Goal: Task Accomplishment & Management: Complete application form

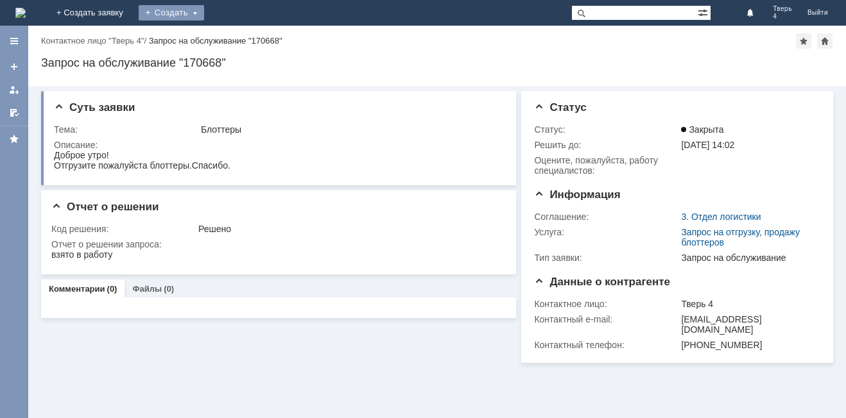
click at [204, 13] on div "Создать" at bounding box center [171, 12] width 65 height 15
click at [239, 42] on link "Заявка" at bounding box center [190, 38] width 98 height 15
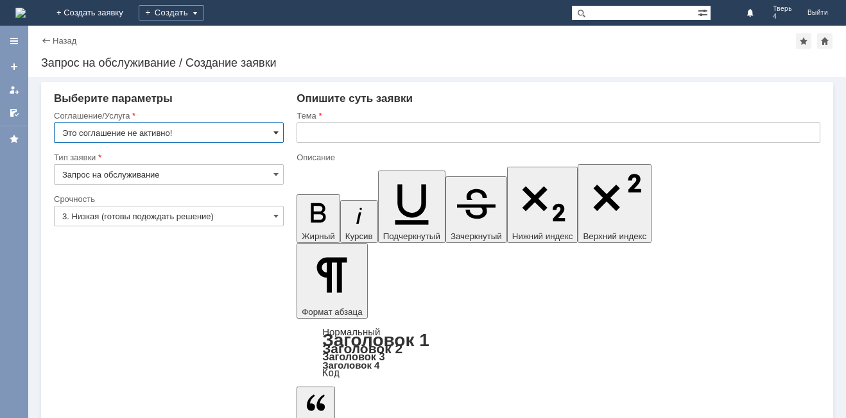
click at [274, 131] on span at bounding box center [275, 133] width 5 height 10
click at [48, 39] on div "Назад" at bounding box center [58, 41] width 35 height 10
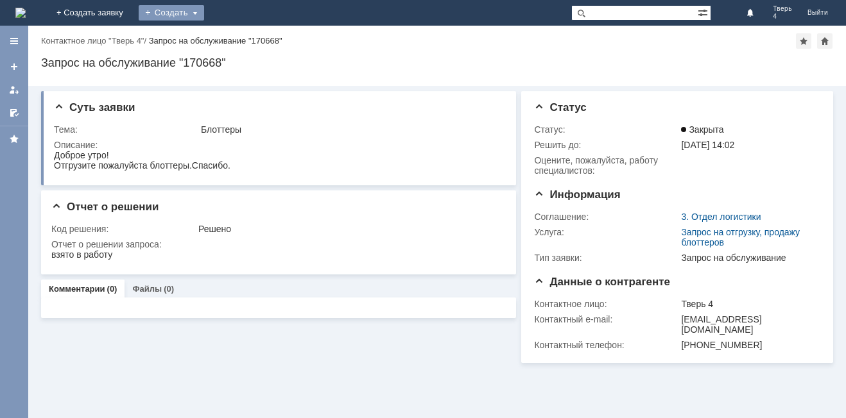
click at [204, 17] on div "Создать" at bounding box center [171, 12] width 65 height 15
click at [239, 39] on link "Заявка" at bounding box center [190, 38] width 98 height 15
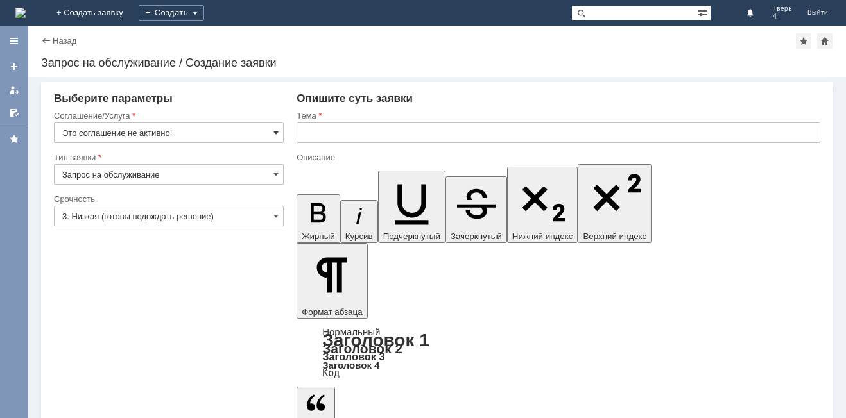
click at [274, 131] on span at bounding box center [275, 133] width 5 height 10
click at [49, 41] on div "Назад" at bounding box center [58, 41] width 35 height 10
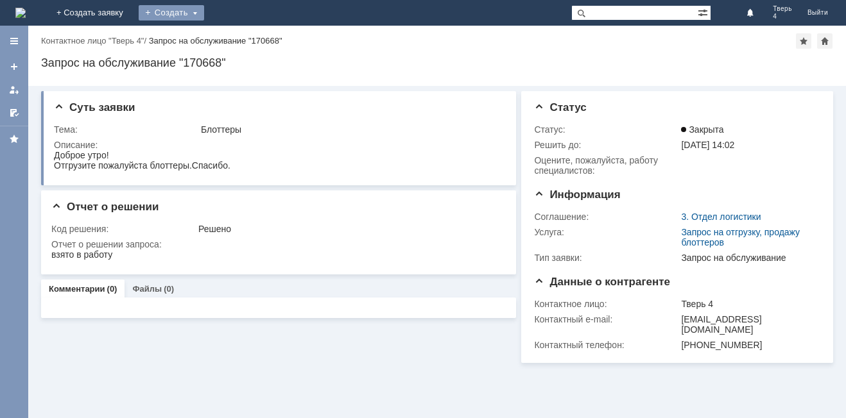
click at [204, 13] on div "Создать" at bounding box center [171, 12] width 65 height 15
click at [239, 43] on link "Заявка" at bounding box center [190, 38] width 98 height 15
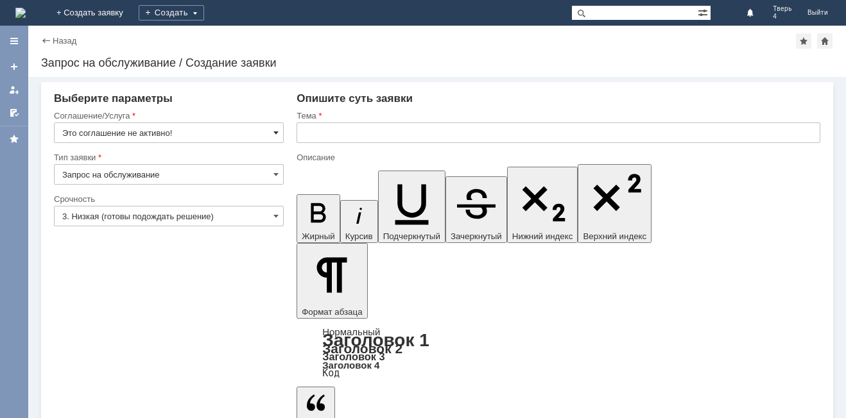
click at [276, 133] on span at bounding box center [275, 133] width 5 height 10
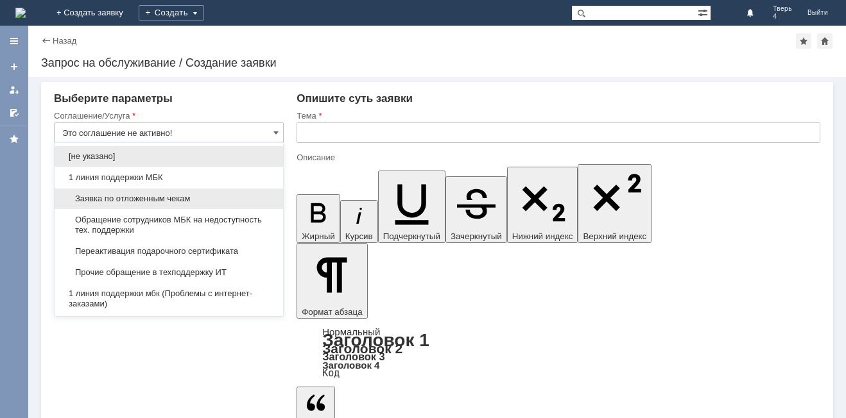
click at [166, 202] on span "Заявка по отложенным чекам" at bounding box center [168, 199] width 213 height 10
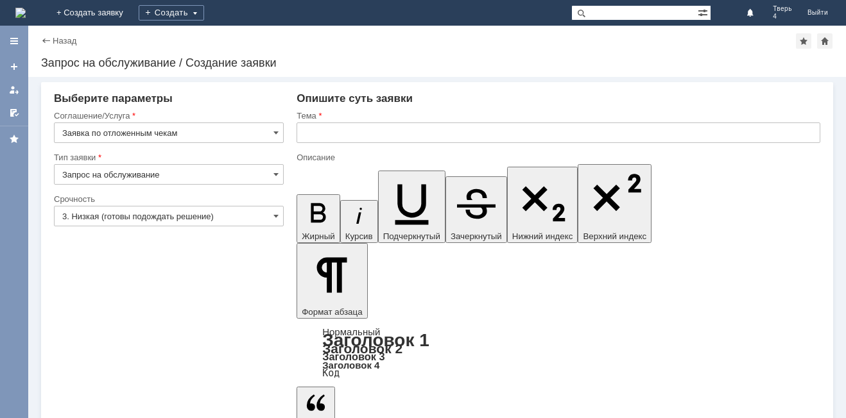
type input "Заявка по отложенным чекам"
click at [273, 216] on span at bounding box center [275, 216] width 5 height 10
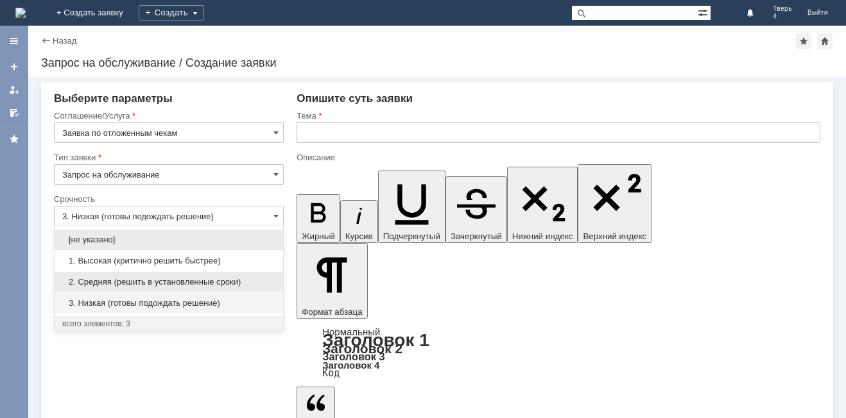
click at [124, 282] on span "2. Средняя (решить в установленные сроки)" at bounding box center [168, 282] width 213 height 10
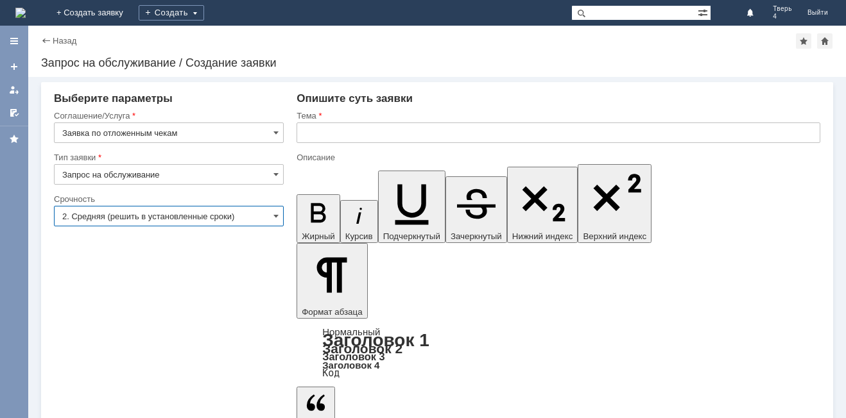
type input "2. Средняя (решить в установленные сроки)"
click at [320, 141] on input "text" at bounding box center [558, 133] width 524 height 21
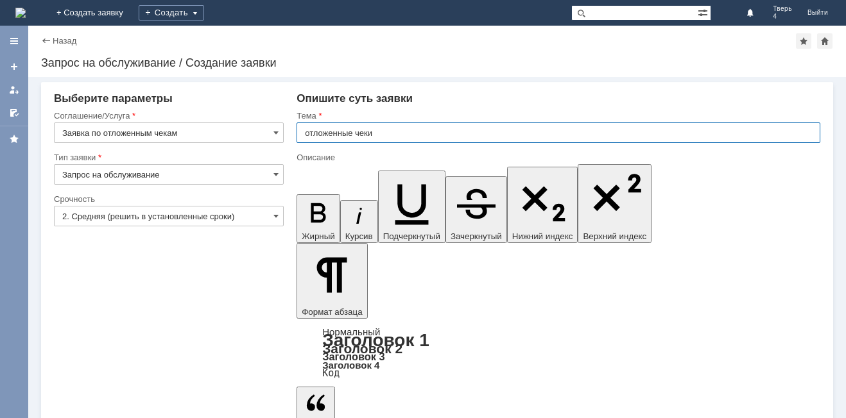
type input "отложенные чеки"
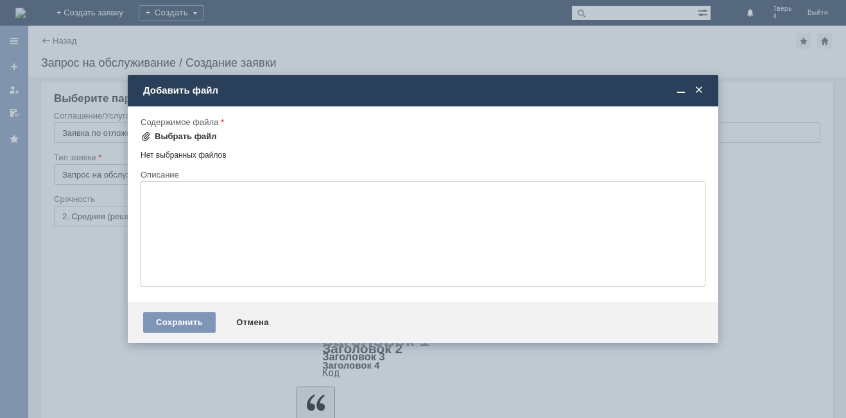
click at [146, 137] on span at bounding box center [146, 137] width 10 height 10
click at [144, 138] on span at bounding box center [146, 137] width 10 height 10
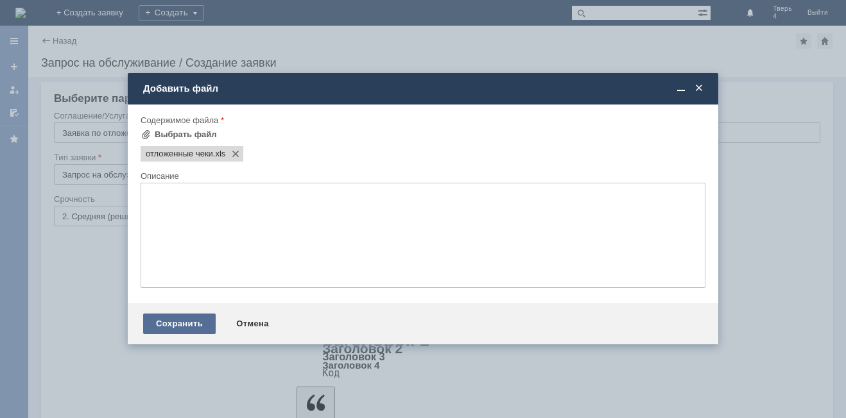
click at [184, 329] on div "Сохранить" at bounding box center [179, 324] width 73 height 21
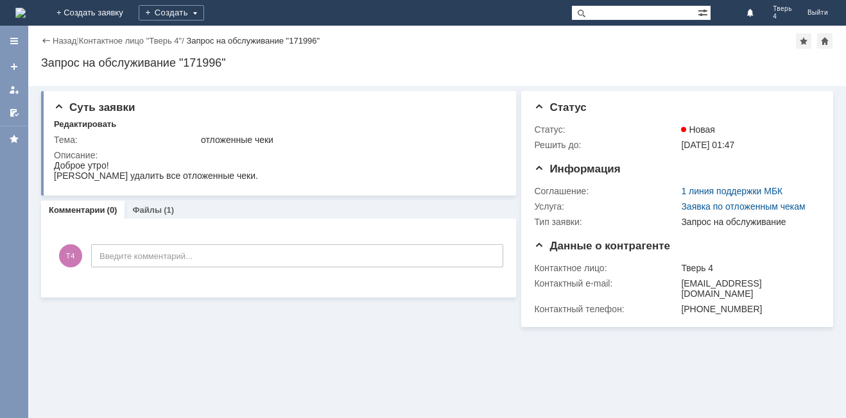
click at [42, 39] on div "Назад" at bounding box center [58, 41] width 35 height 10
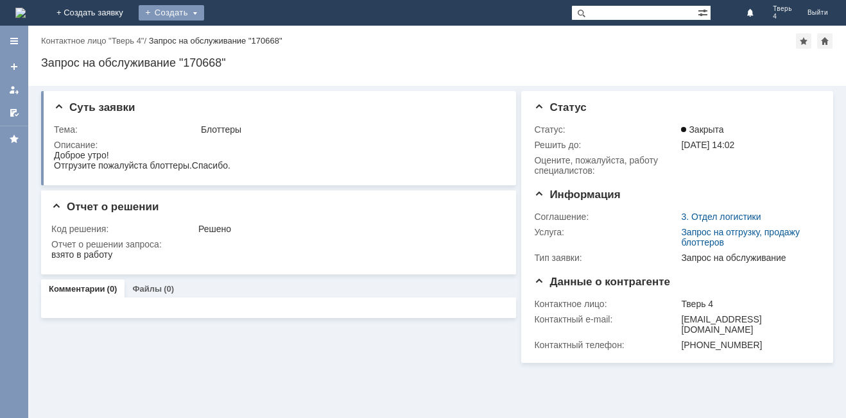
click at [204, 13] on div "Создать" at bounding box center [171, 12] width 65 height 15
drag, startPoint x: 246, startPoint y: 43, endPoint x: 249, endPoint y: 65, distance: 22.1
click at [239, 42] on link "Заявка" at bounding box center [190, 38] width 98 height 15
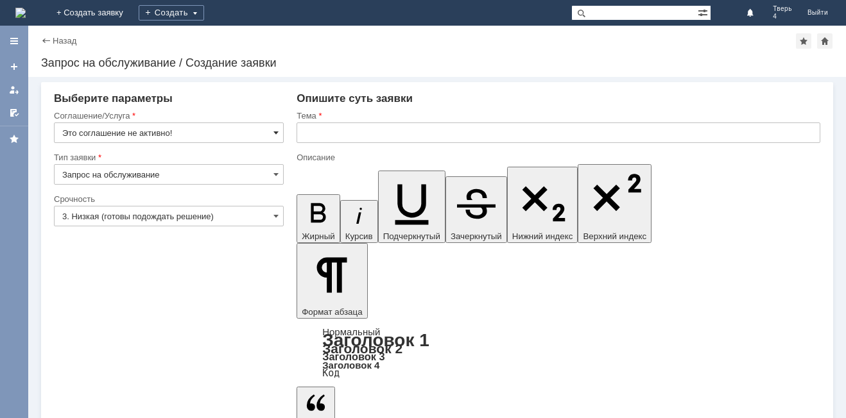
click at [275, 132] on span at bounding box center [275, 133] width 5 height 10
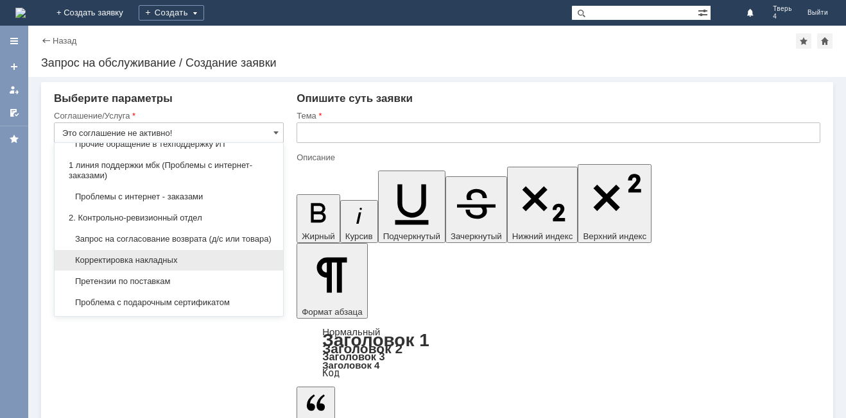
scroll to position [193, 0]
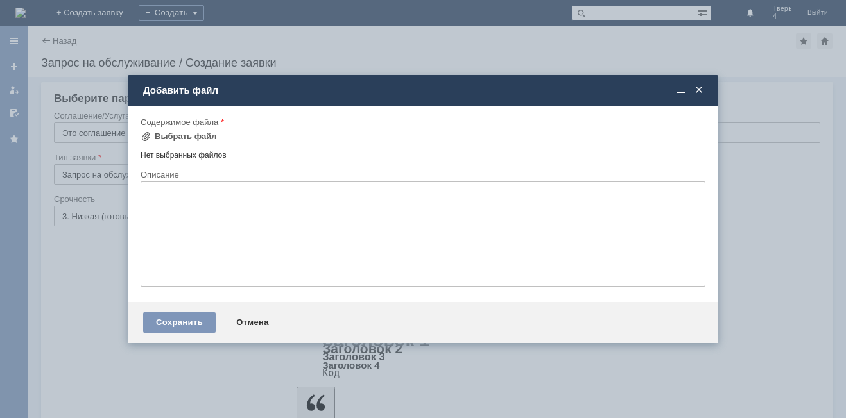
type input "Это соглашение не активно!"
click at [150, 138] on span at bounding box center [146, 137] width 10 height 10
click at [703, 87] on span at bounding box center [698, 91] width 13 height 12
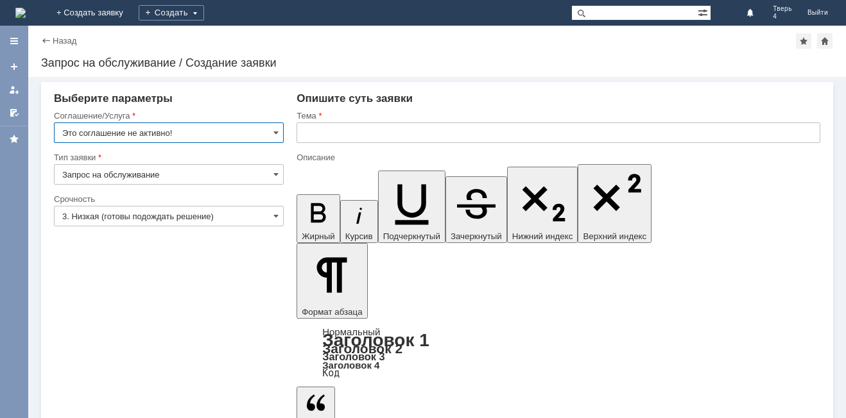
click at [278, 139] on input "Это соглашение не активно!" at bounding box center [169, 133] width 230 height 21
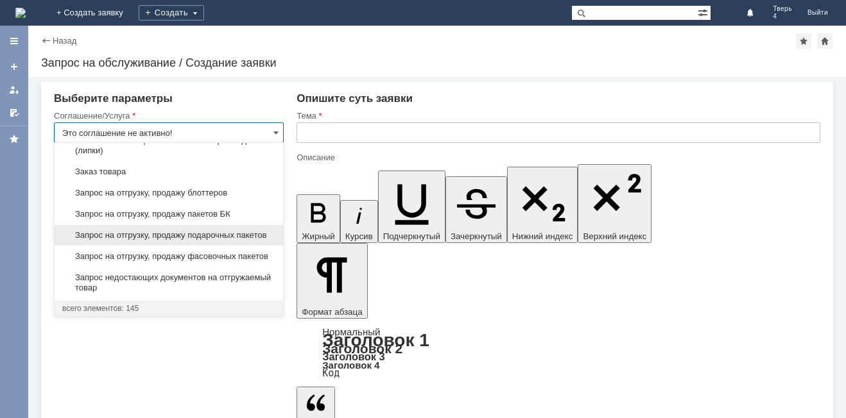
scroll to position [449, 0]
